Goal: Use online tool/utility: Utilize a website feature to perform a specific function

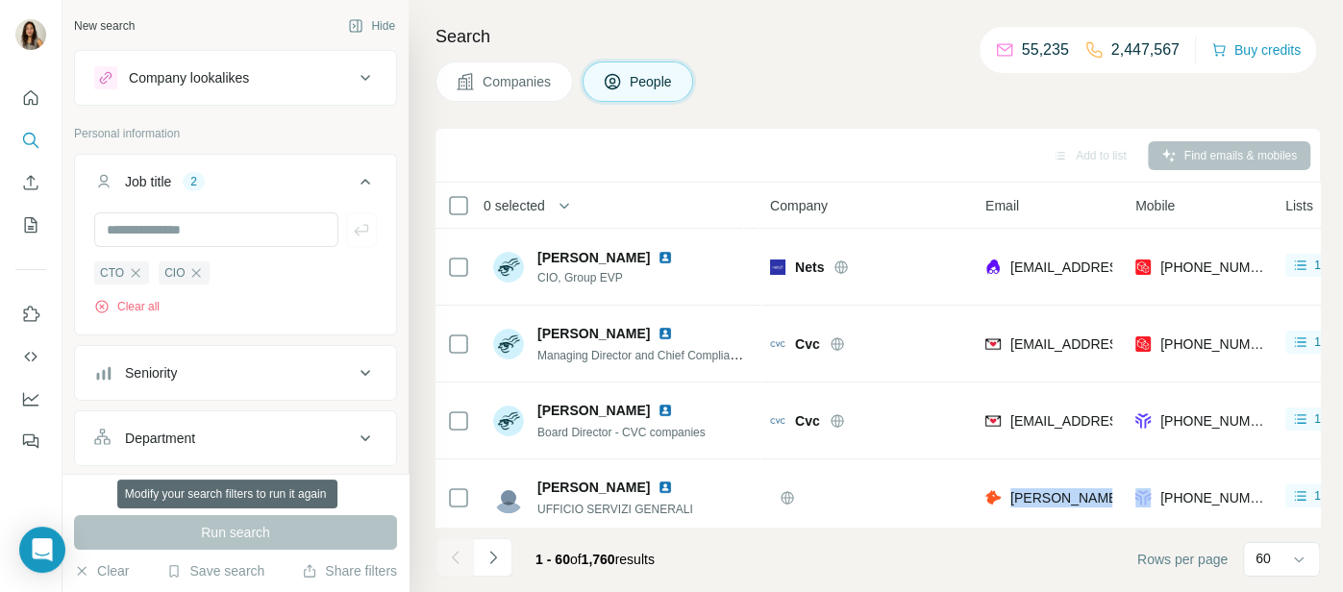
click at [531, 196] on span "0 selected" at bounding box center [515, 205] width 62 height 19
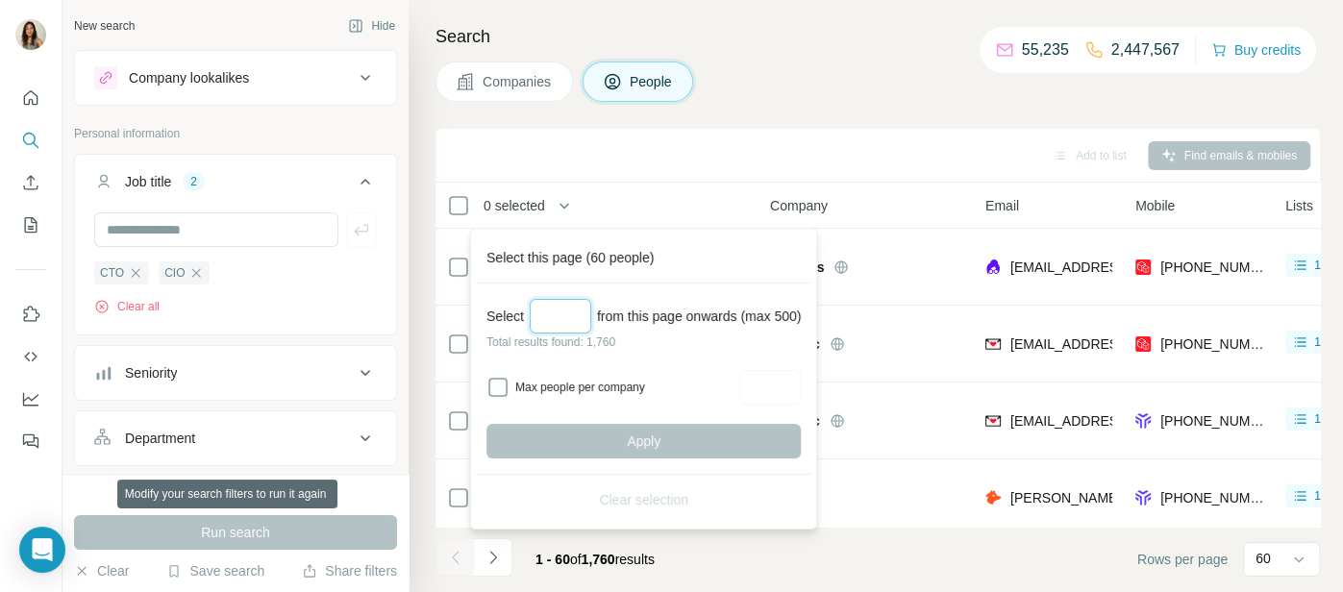
click at [566, 314] on input "Select a number (up to 500)" at bounding box center [561, 316] width 62 height 35
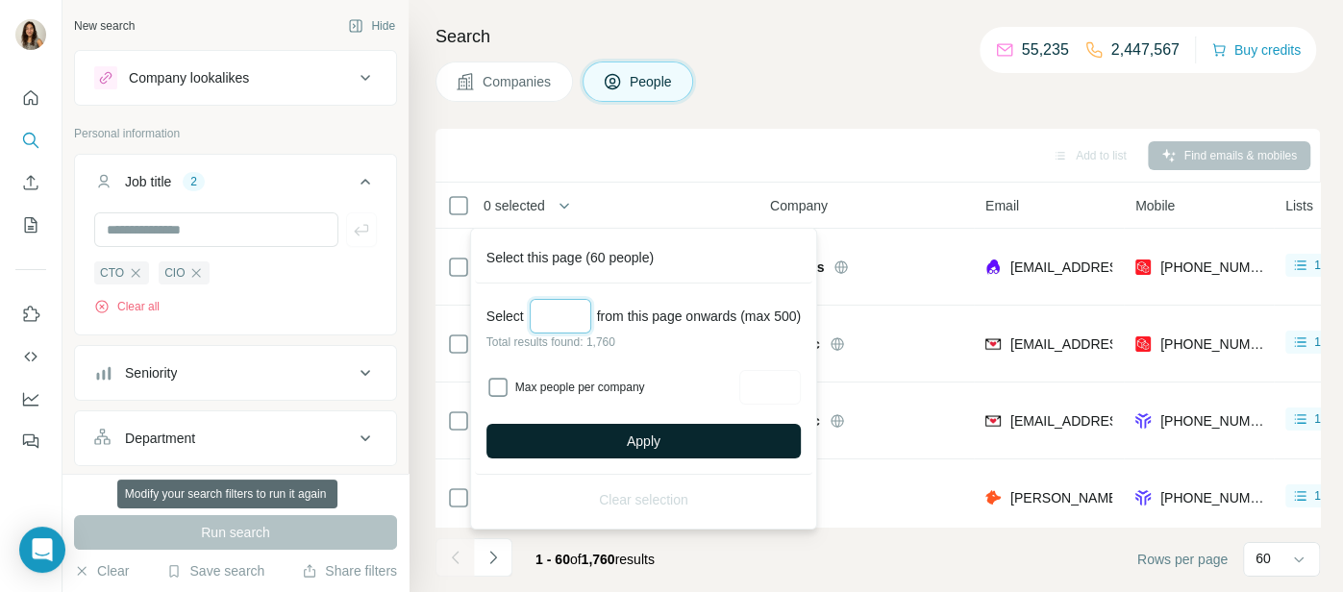
type input "***"
click at [626, 447] on button "Apply" at bounding box center [644, 441] width 314 height 35
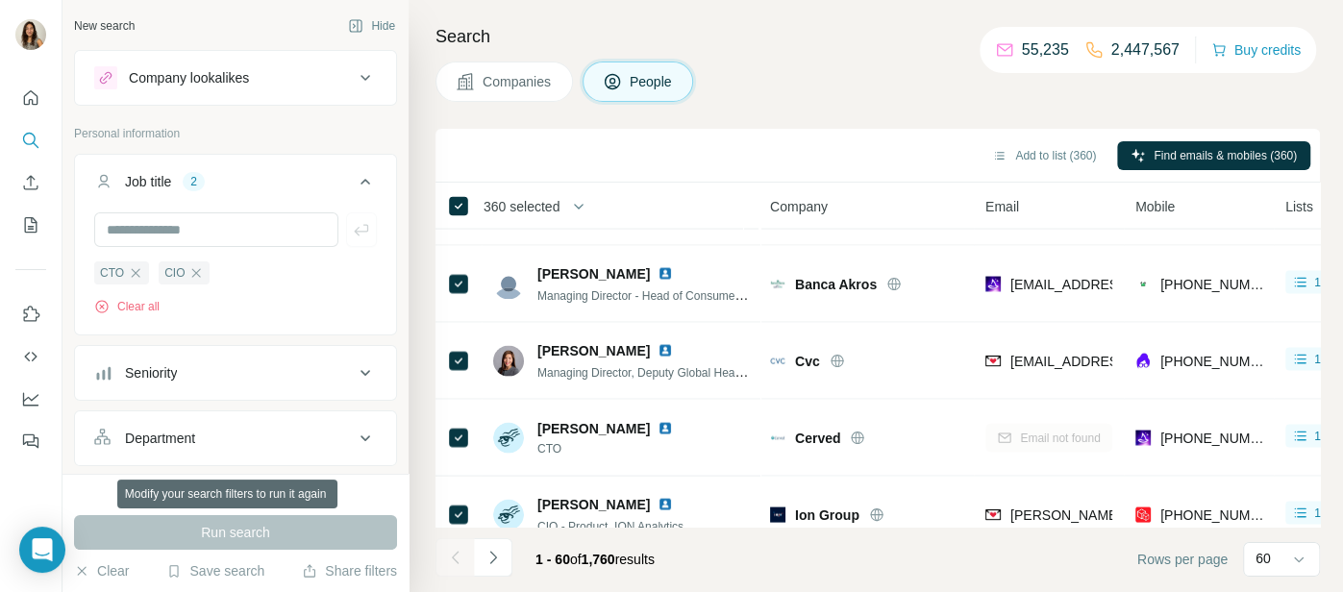
scroll to position [2679, 0]
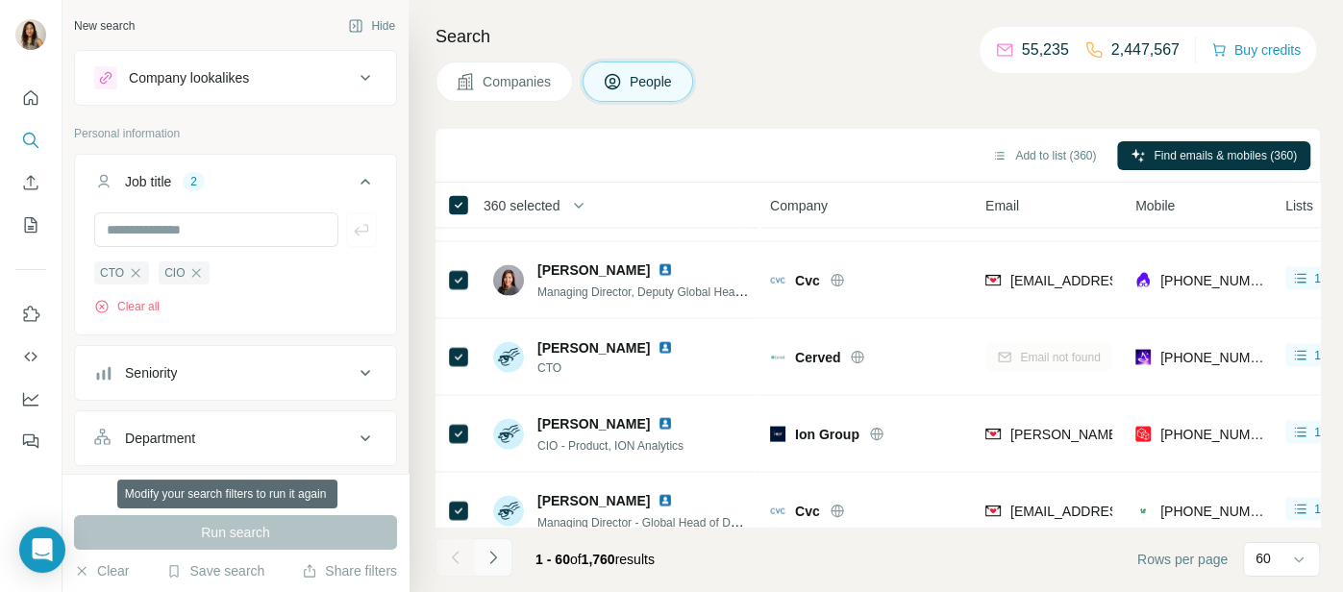
click at [494, 564] on icon "Navigate to next page" at bounding box center [493, 557] width 19 height 19
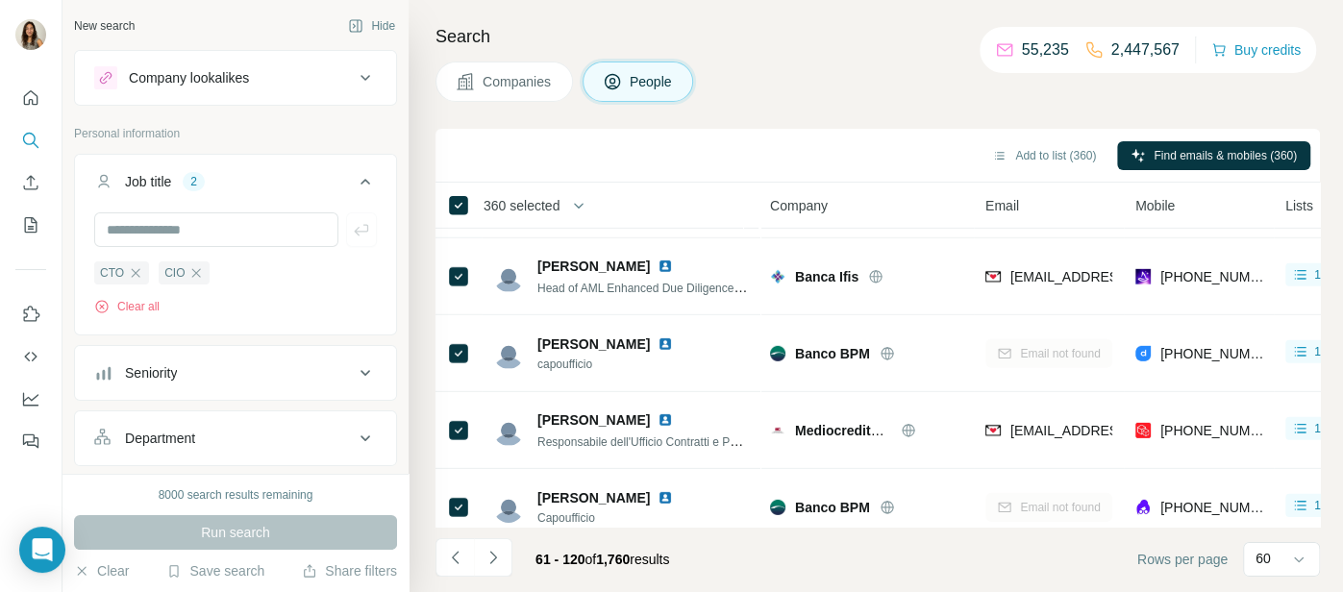
scroll to position [4315, 0]
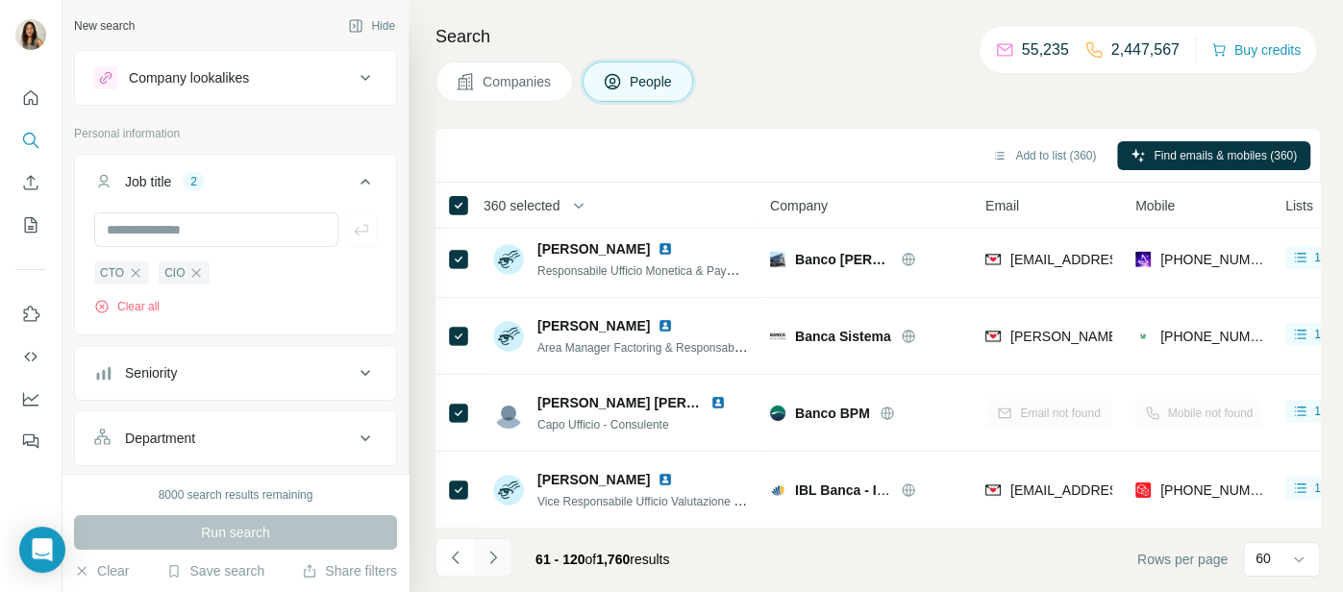
click at [504, 554] on button "Navigate to next page" at bounding box center [493, 557] width 38 height 38
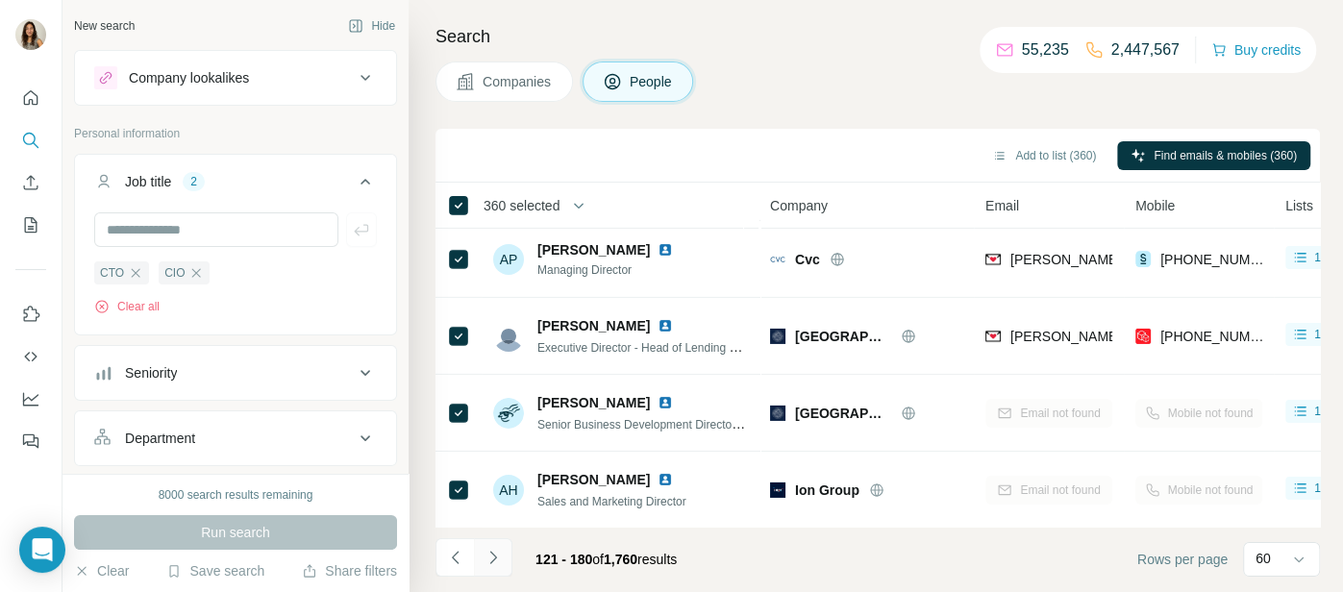
click at [493, 540] on button "Navigate to next page" at bounding box center [493, 557] width 38 height 38
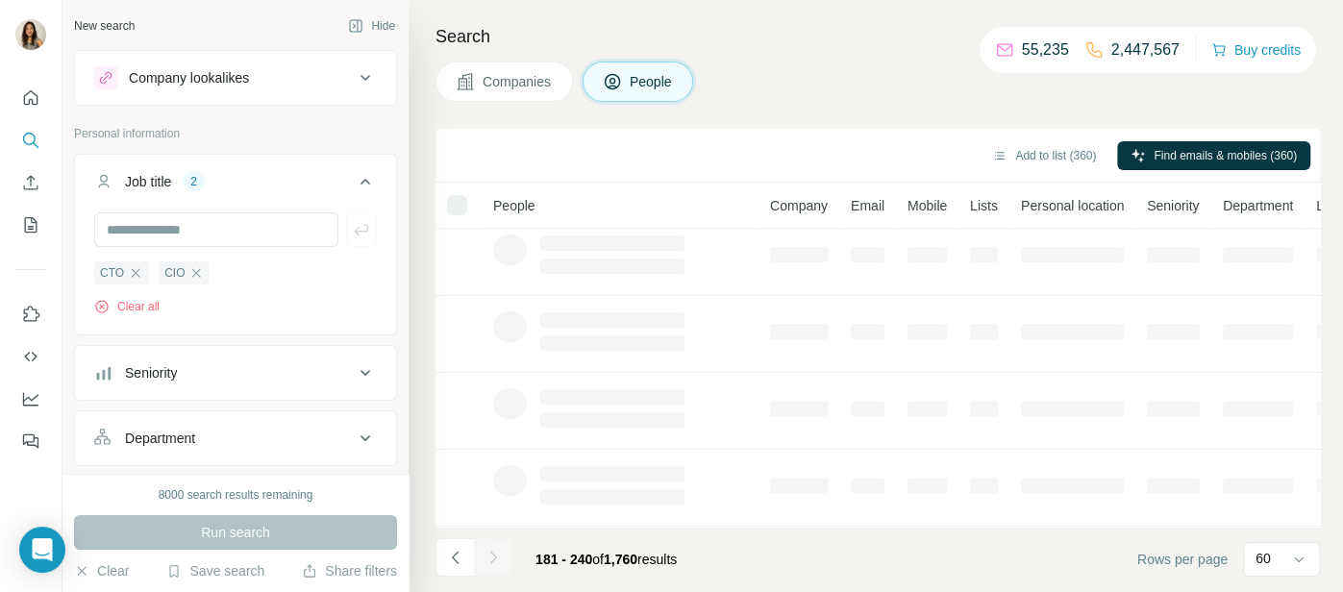
scroll to position [469, 0]
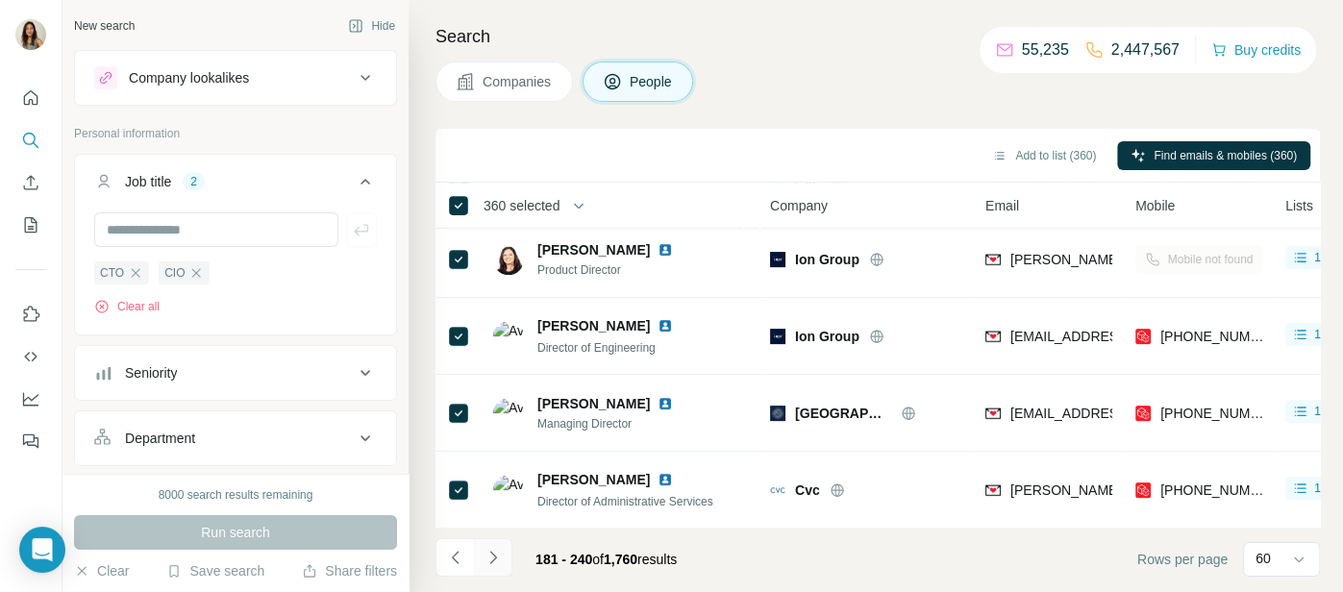
click at [495, 552] on icon "Navigate to next page" at bounding box center [493, 557] width 19 height 19
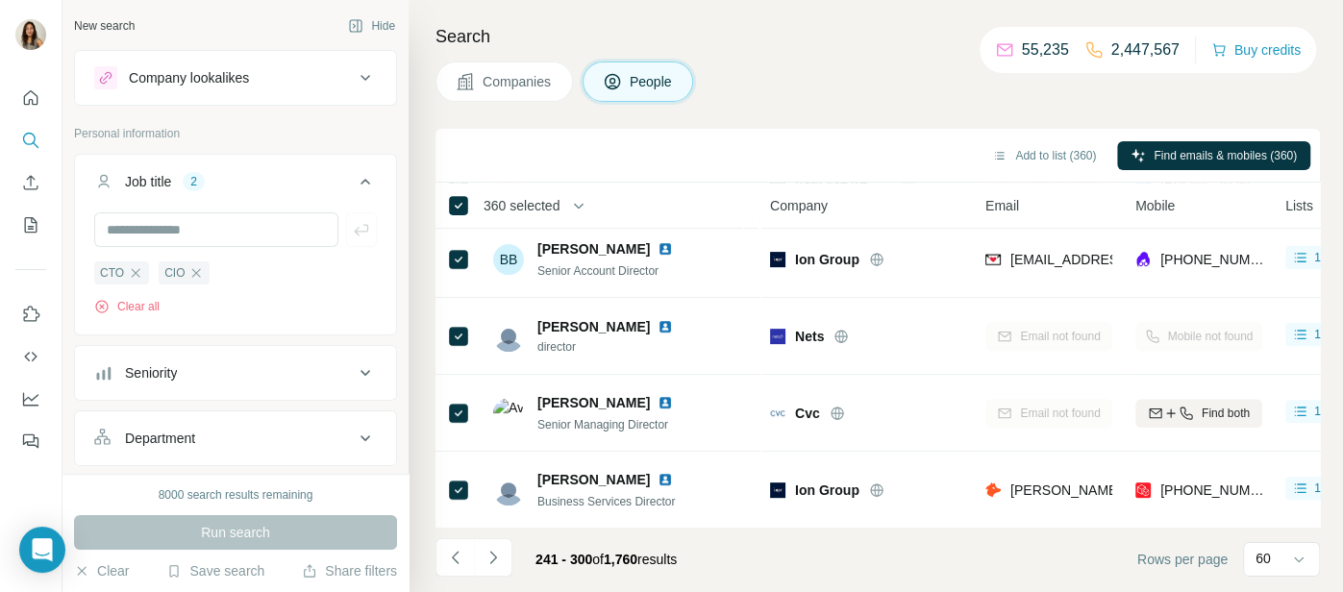
scroll to position [4315, 0]
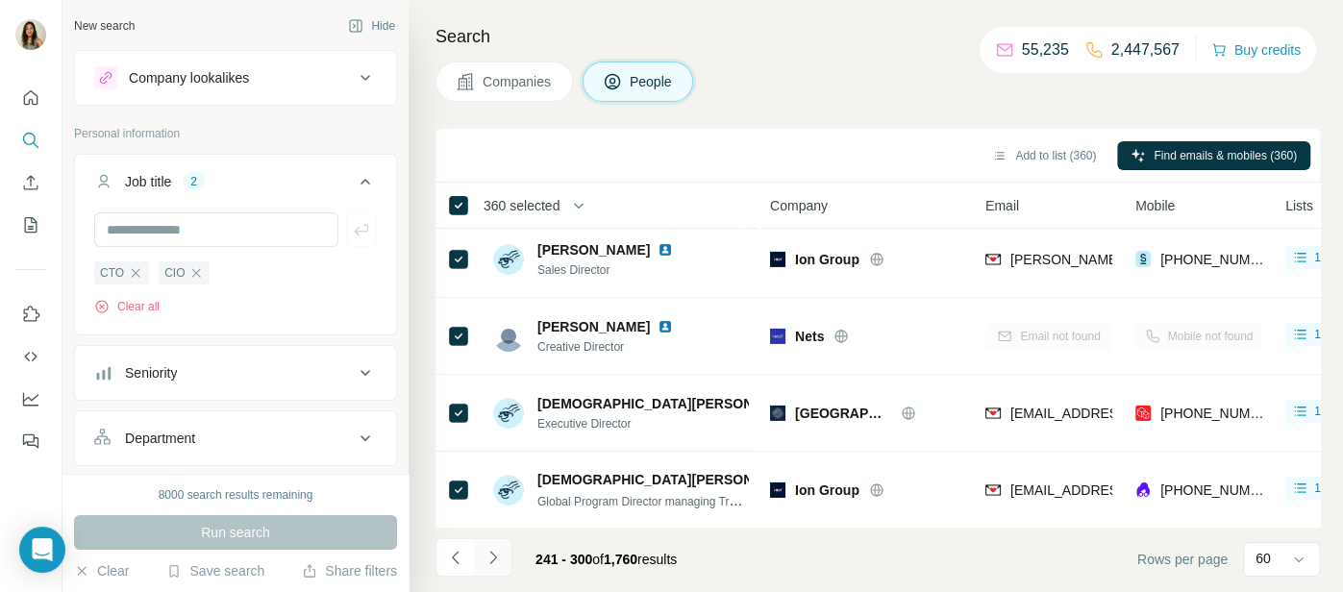
click at [496, 559] on icon "Navigate to next page" at bounding box center [493, 557] width 19 height 19
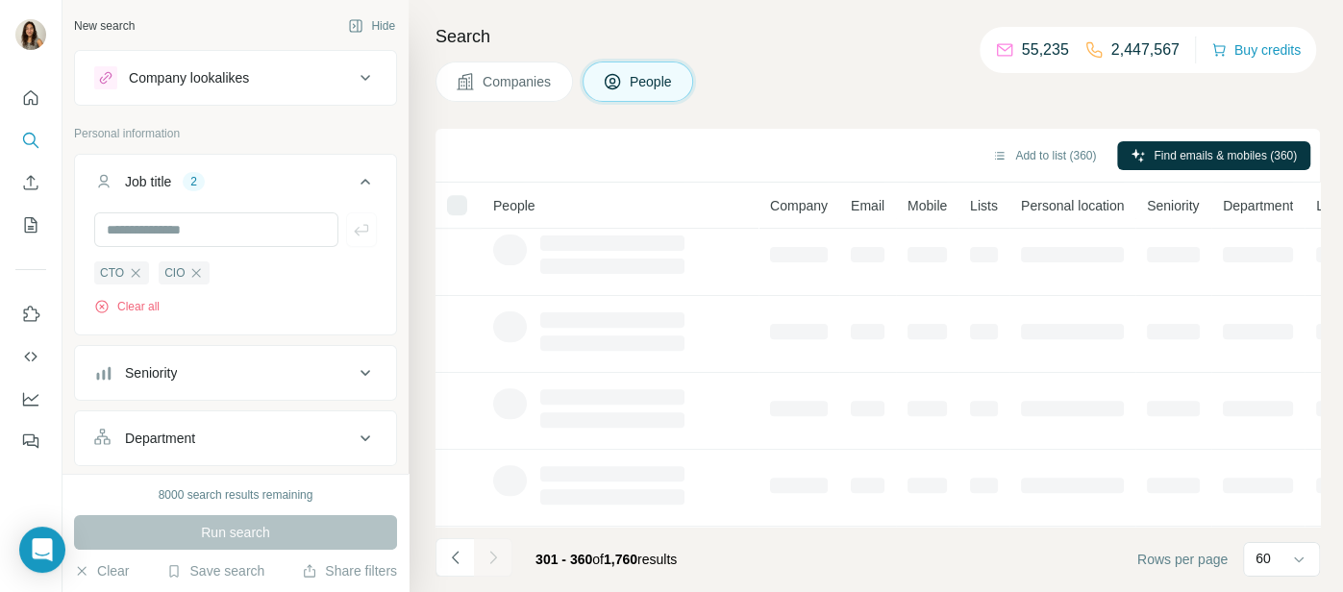
scroll to position [469, 0]
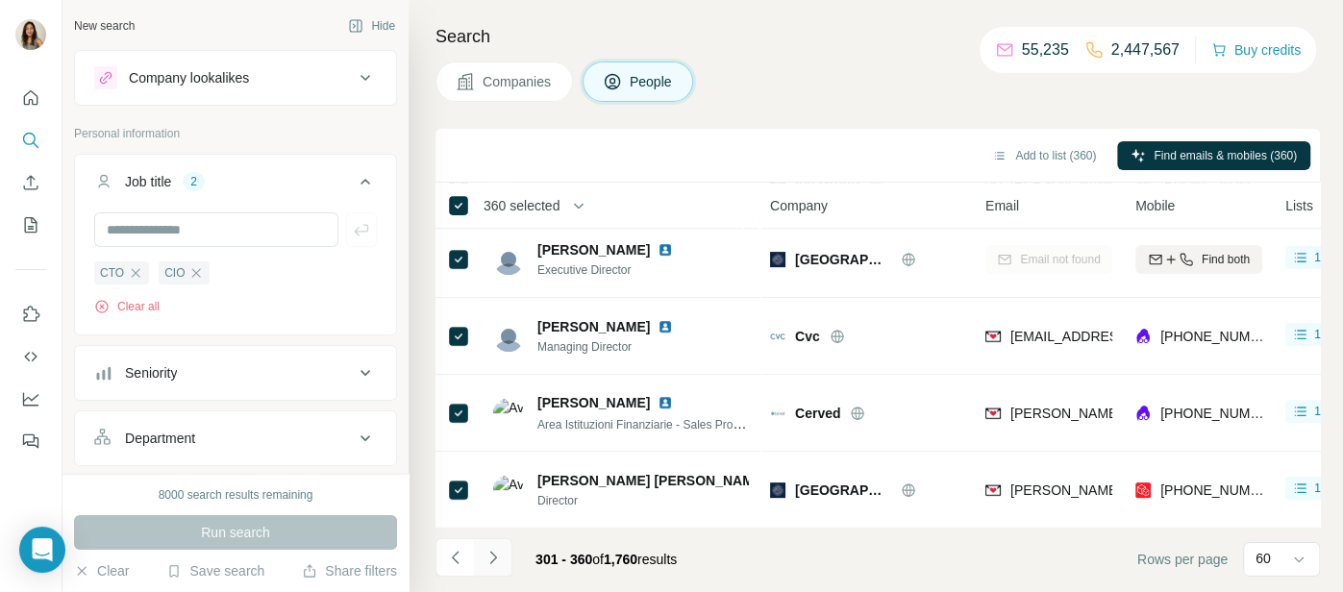
click at [496, 559] on icon "Navigate to next page" at bounding box center [493, 557] width 19 height 19
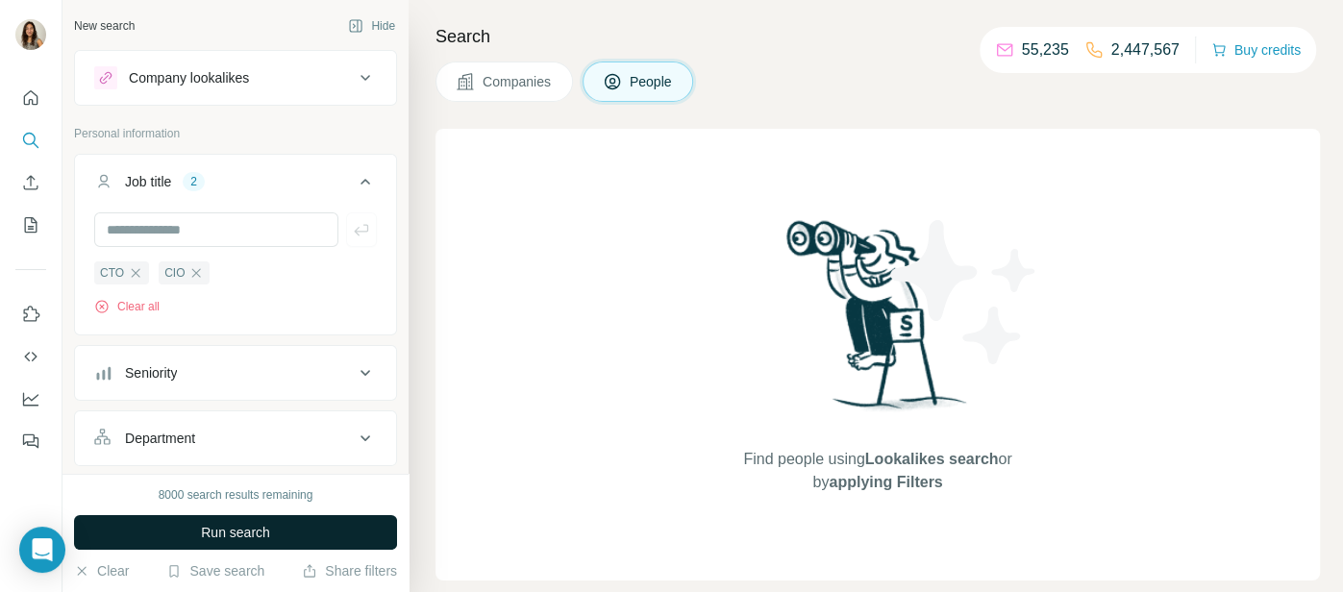
click at [237, 535] on span "Run search" at bounding box center [235, 532] width 69 height 19
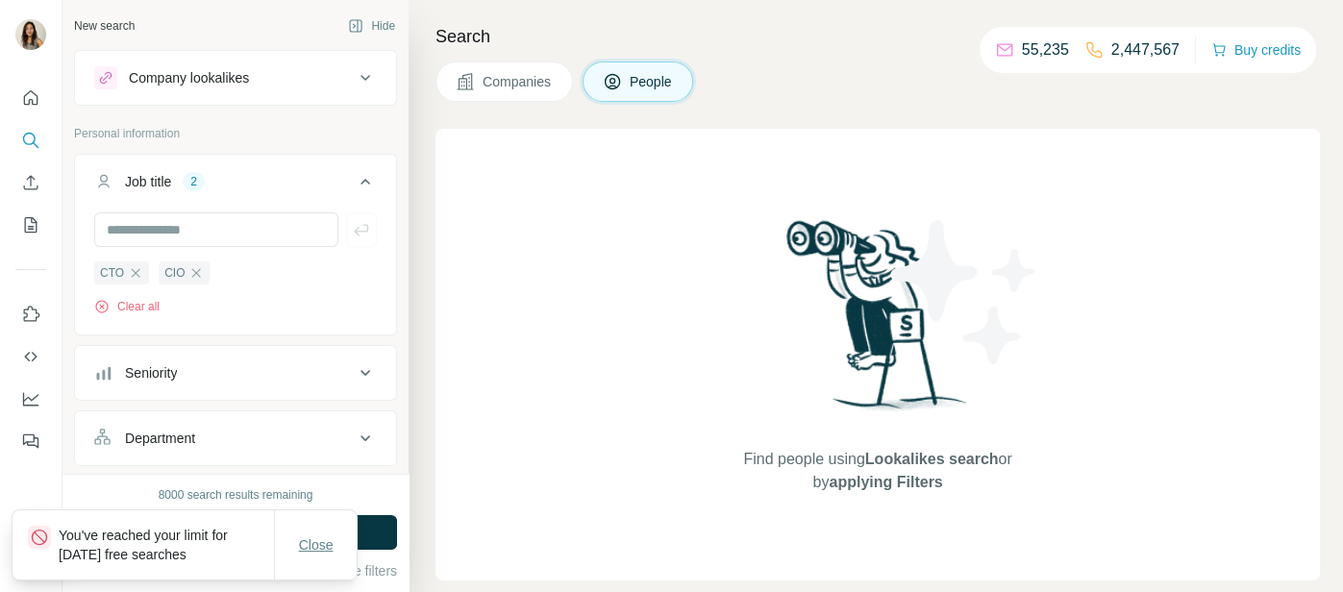
click at [328, 542] on span "Close" at bounding box center [316, 545] width 35 height 19
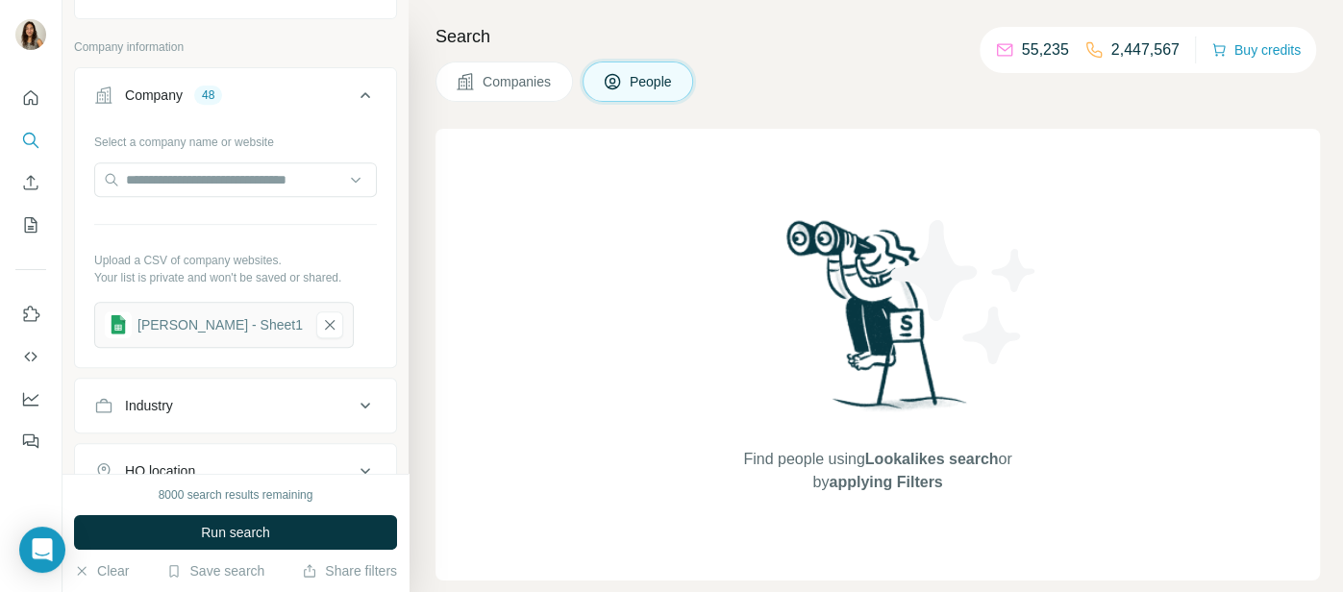
scroll to position [513, 0]
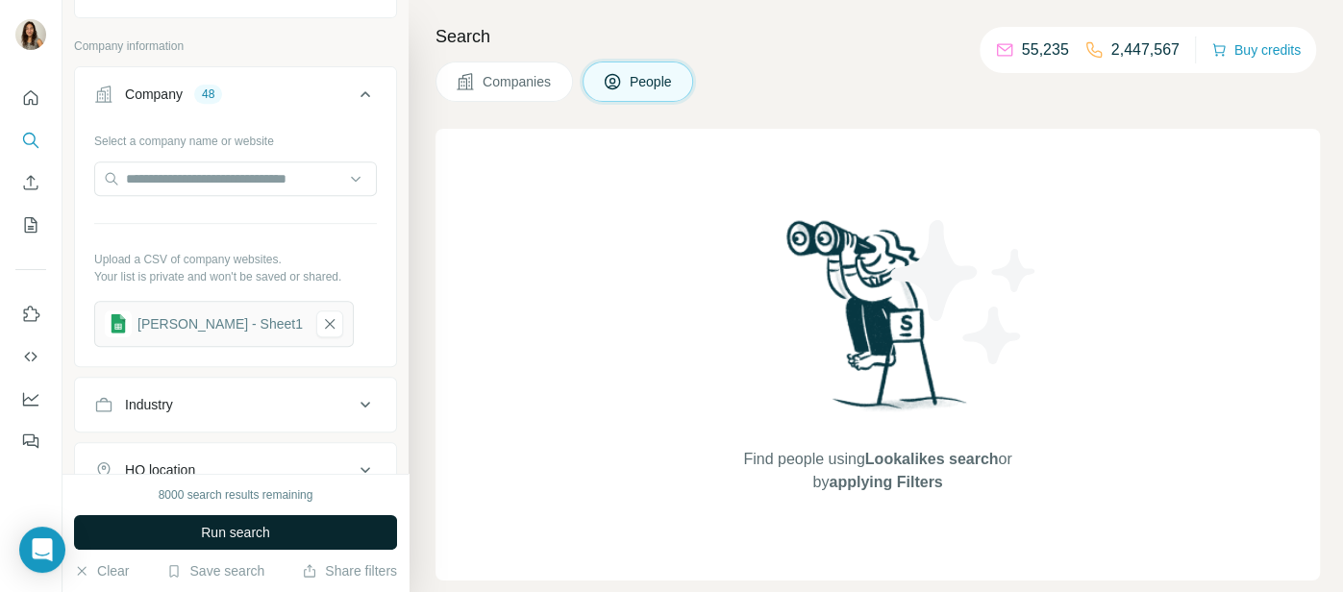
click at [248, 539] on span "Run search" at bounding box center [235, 532] width 69 height 19
click at [266, 544] on button "Run search" at bounding box center [235, 532] width 323 height 35
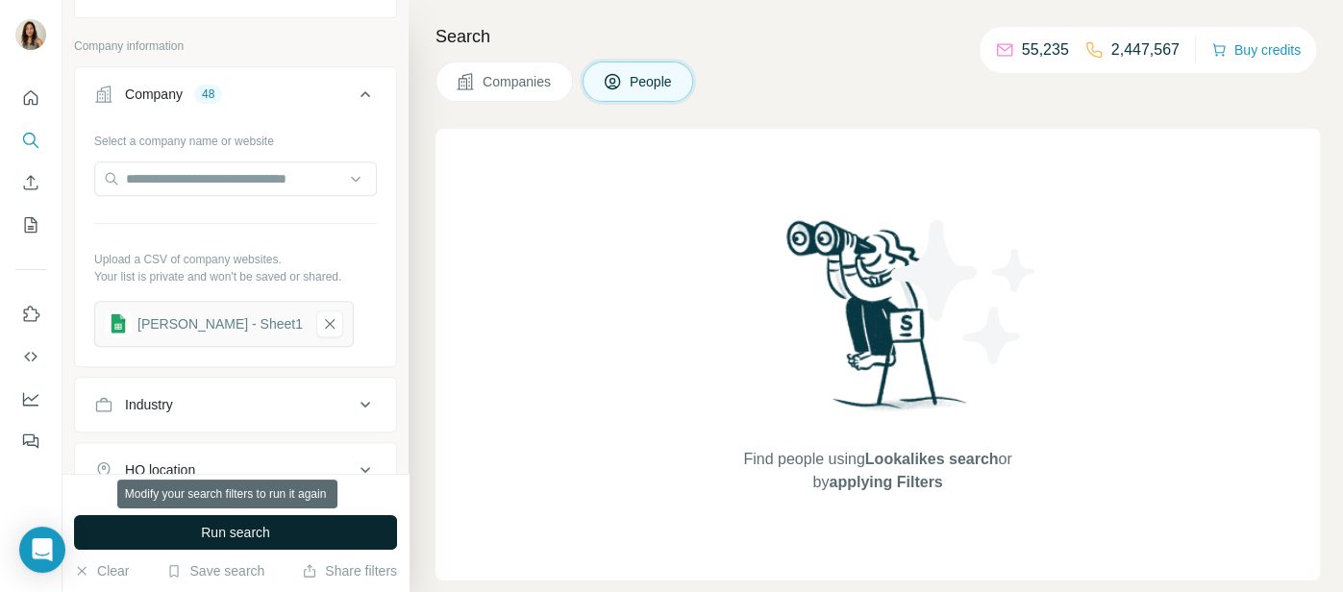
click at [266, 544] on button "Run search" at bounding box center [235, 532] width 323 height 35
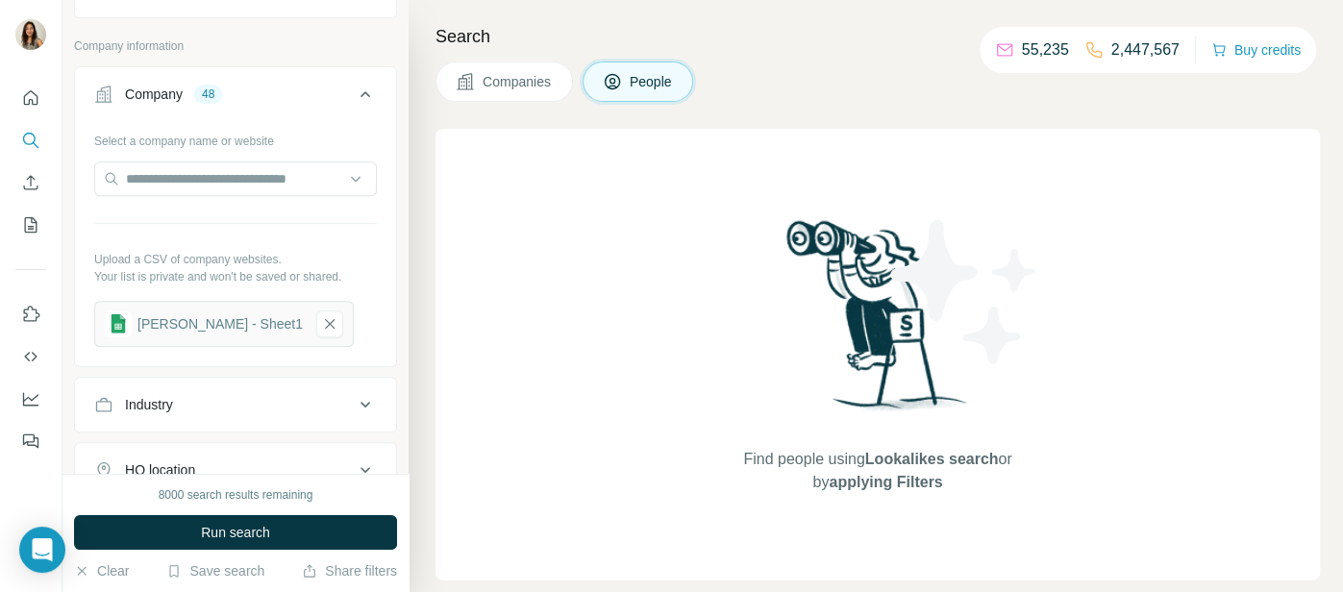
click at [538, 79] on span "Companies" at bounding box center [518, 81] width 70 height 19
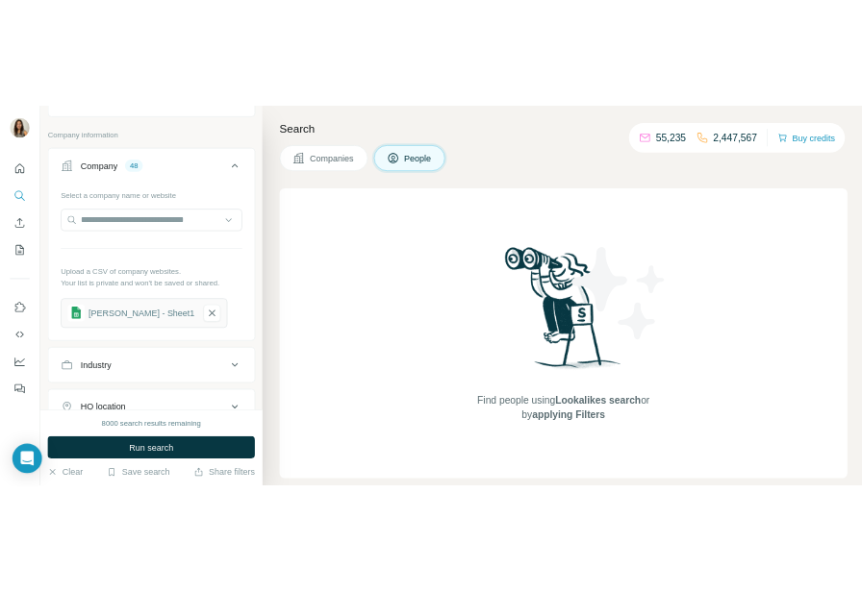
scroll to position [89, 0]
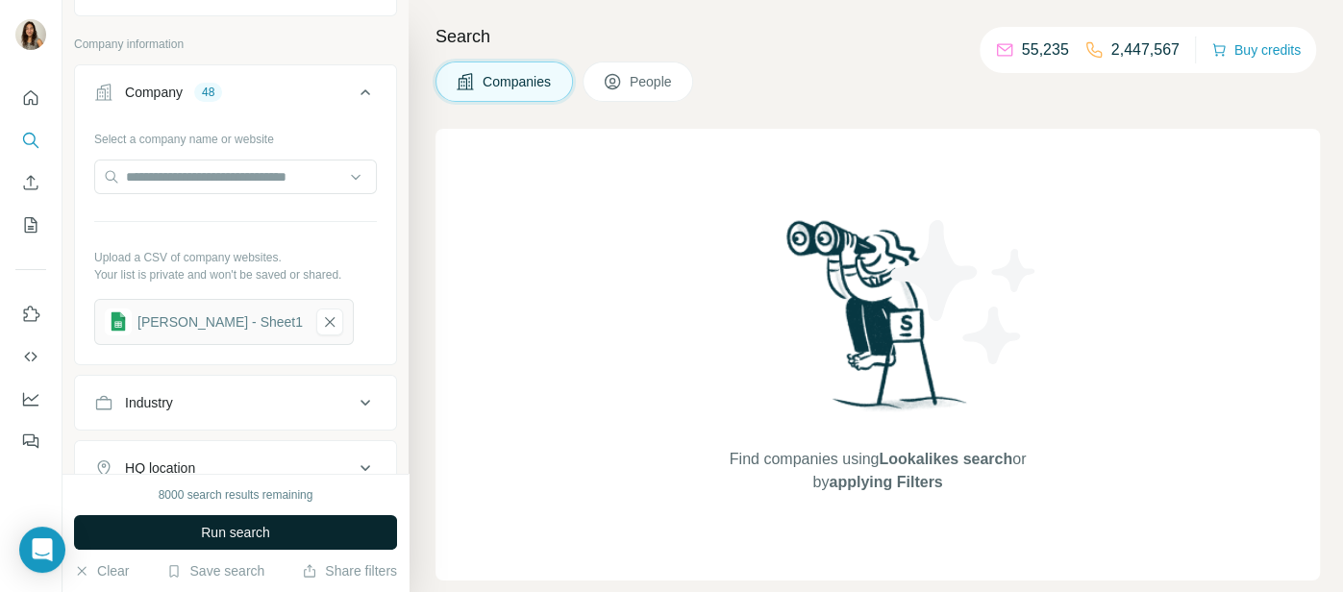
click at [236, 539] on span "Run search" at bounding box center [235, 532] width 69 height 19
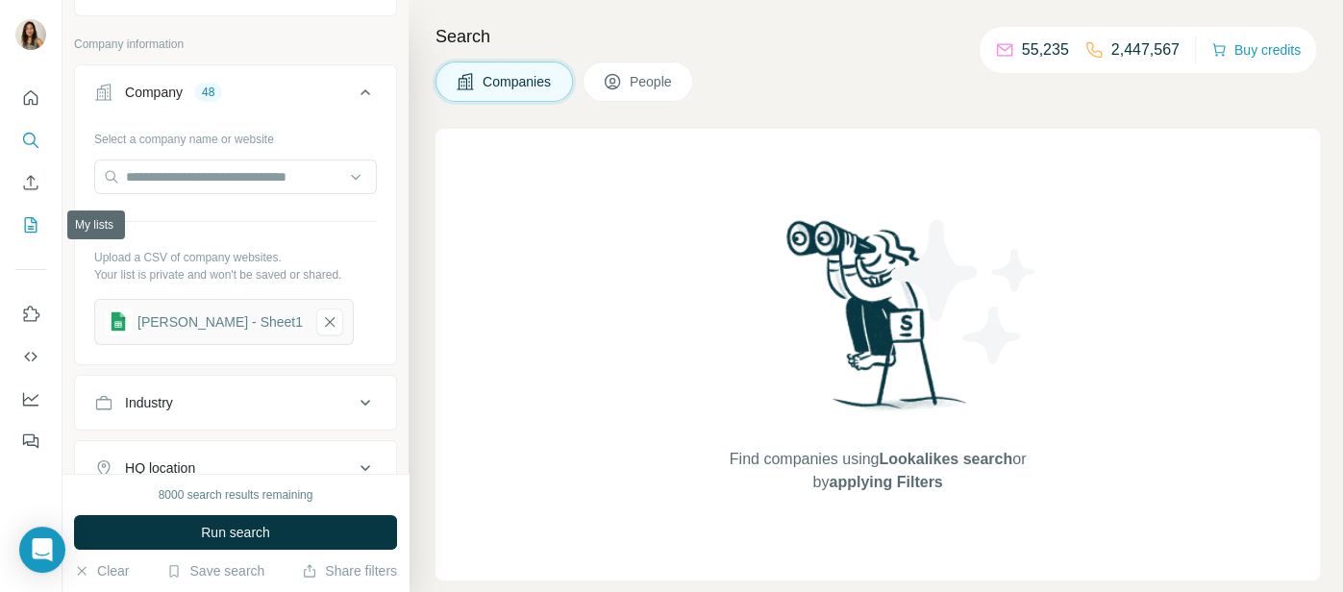
click at [35, 232] on icon "My lists" at bounding box center [31, 224] width 12 height 15
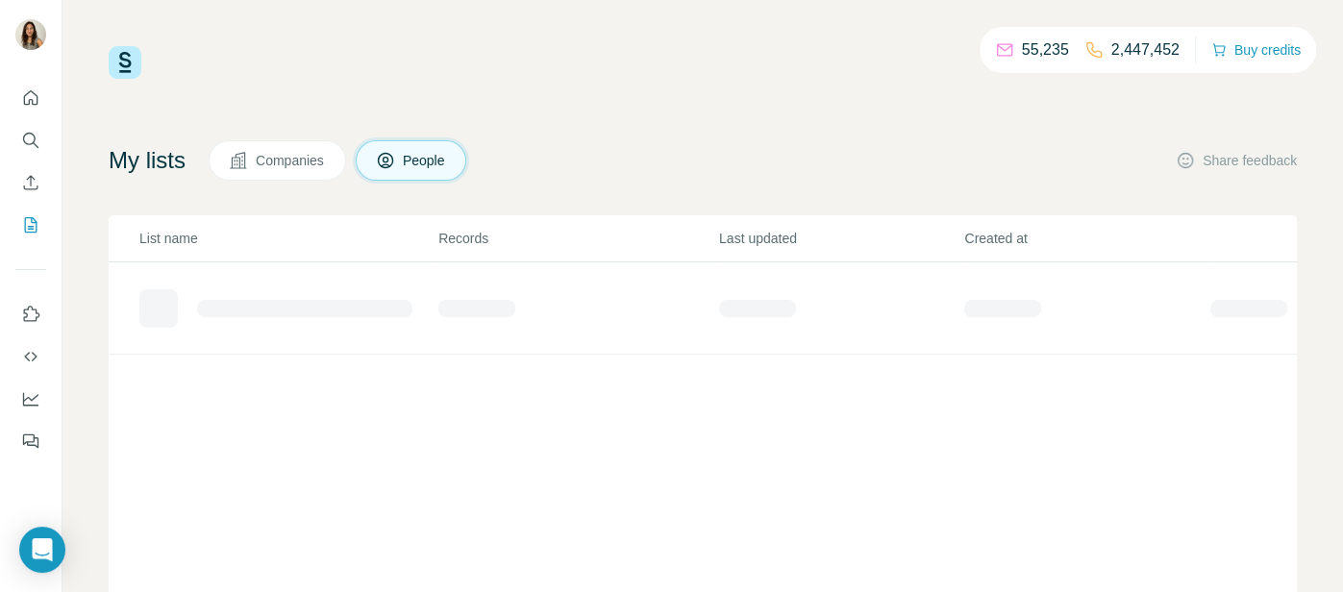
click at [289, 165] on span "Companies" at bounding box center [291, 160] width 70 height 19
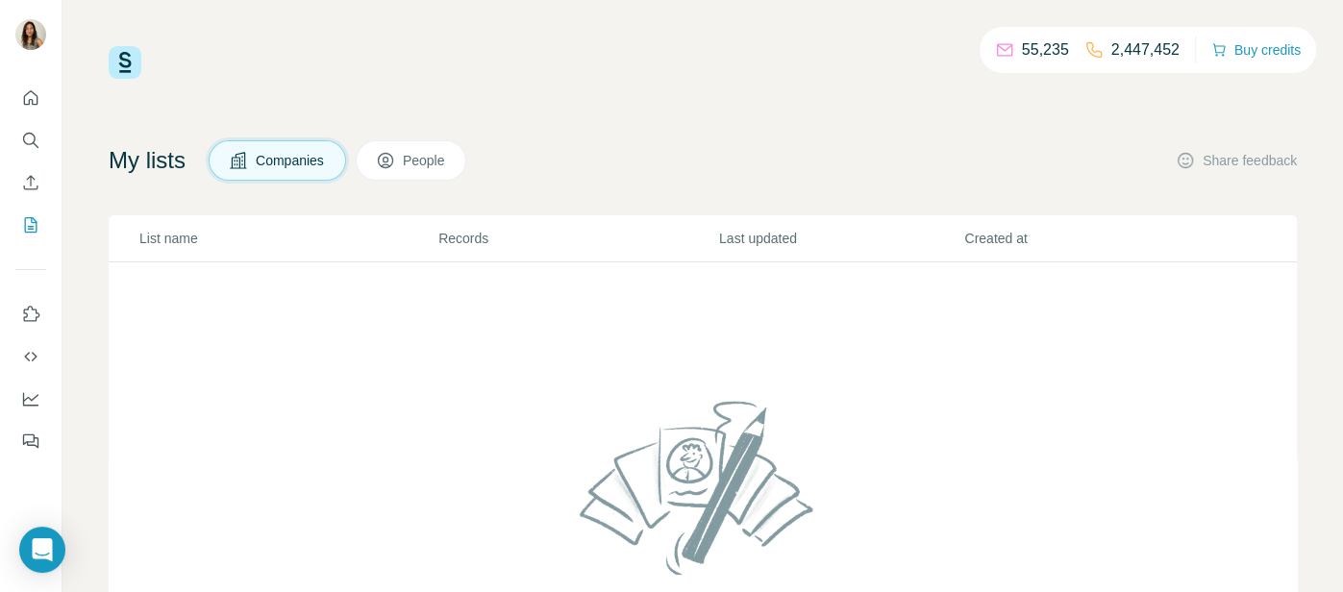
click at [387, 168] on icon at bounding box center [385, 160] width 19 height 19
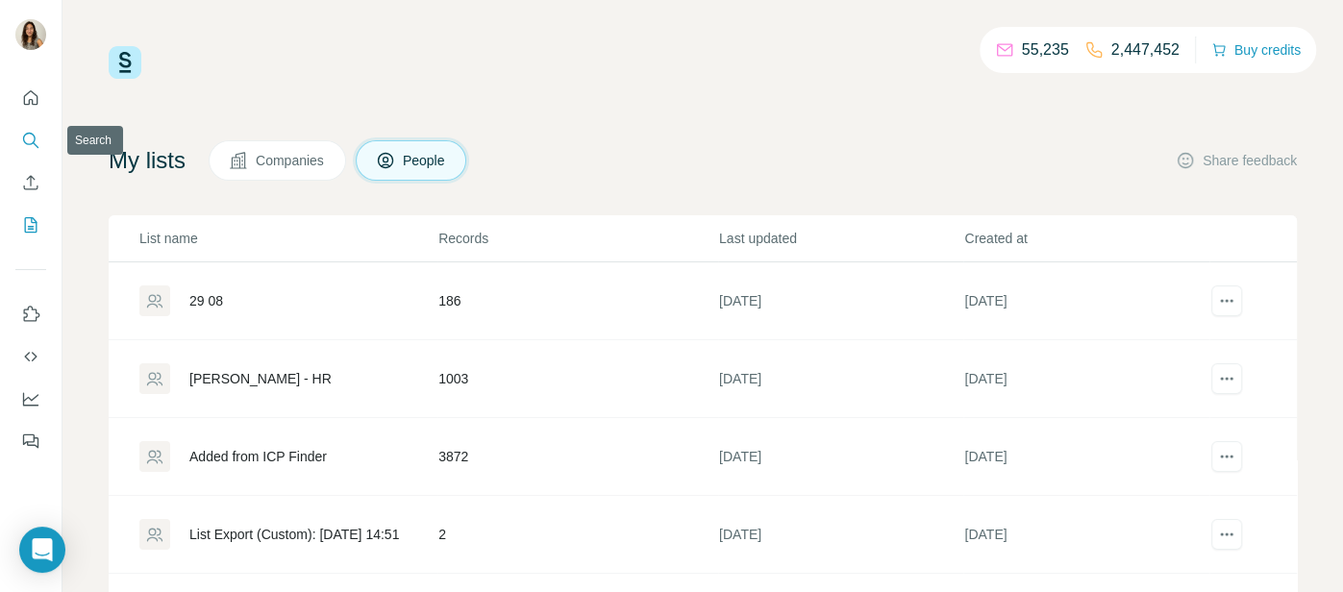
click at [25, 138] on icon "Search" at bounding box center [30, 140] width 19 height 19
